Goal: Task Accomplishment & Management: Manage account settings

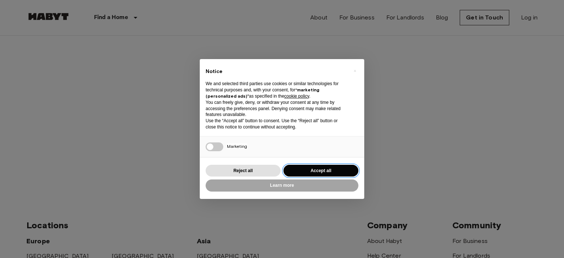
click at [307, 171] on button "Accept all" at bounding box center [320, 171] width 75 height 12
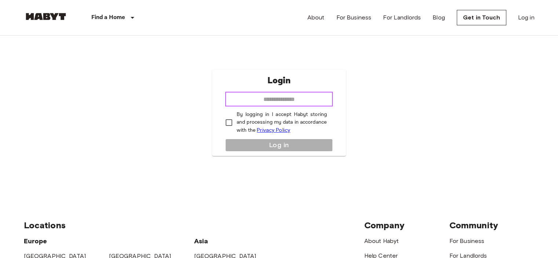
click at [266, 98] on input "email" at bounding box center [279, 99] width 108 height 15
type input "**********"
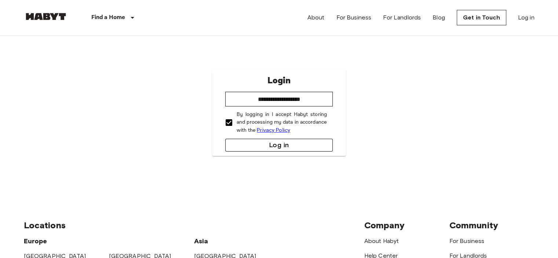
click at [297, 142] on button "Log in" at bounding box center [279, 145] width 108 height 13
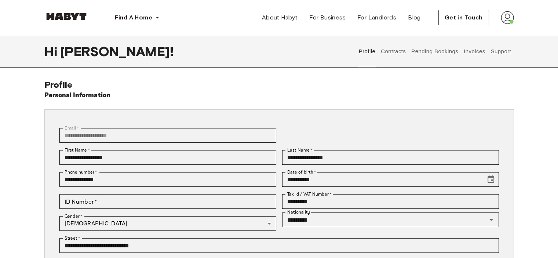
click at [392, 51] on button "Contracts" at bounding box center [393, 51] width 27 height 32
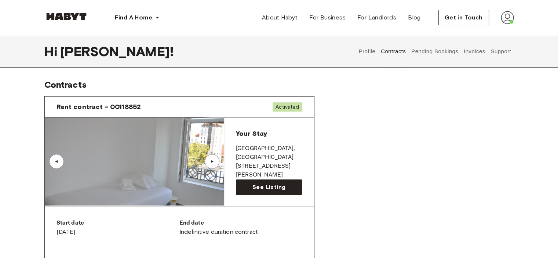
click at [470, 50] on button "Invoices" at bounding box center [474, 51] width 23 height 32
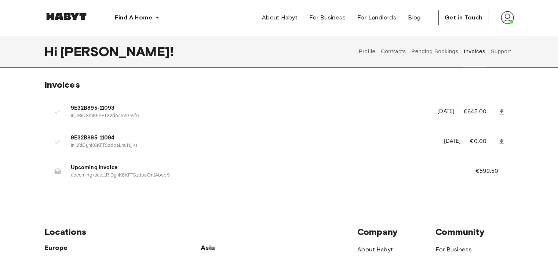
click at [83, 143] on p "in_1RiDyhK6KFTSzdpaLhuNjjKs" at bounding box center [253, 145] width 364 height 7
click at [86, 113] on p "in_1RiDSmK6KFTSzdpa5V9hvfGi" at bounding box center [250, 116] width 358 height 7
click at [432, 52] on button "Pending Bookings" at bounding box center [435, 51] width 49 height 32
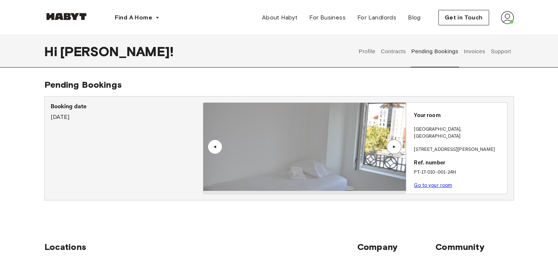
click at [401, 50] on button "Contracts" at bounding box center [393, 51] width 27 height 32
